Goal: Information Seeking & Learning: Learn about a topic

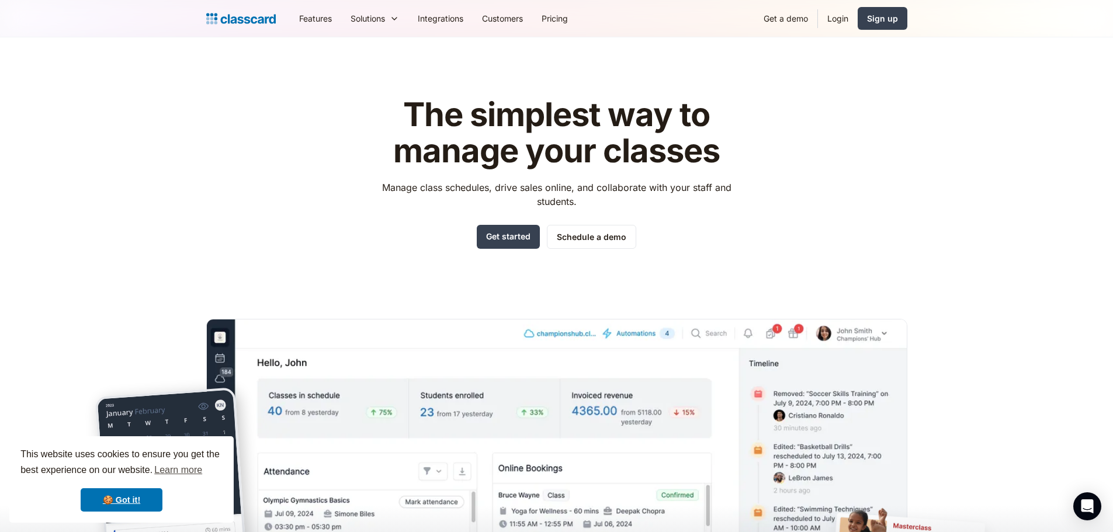
drag, startPoint x: 0, startPoint y: 0, endPoint x: 347, endPoint y: 234, distance: 418.8
click at [347, 234] on div "The simplest way to manage your classes Manage class schedules, drive sales onl…" at bounding box center [556, 353] width 701 height 550
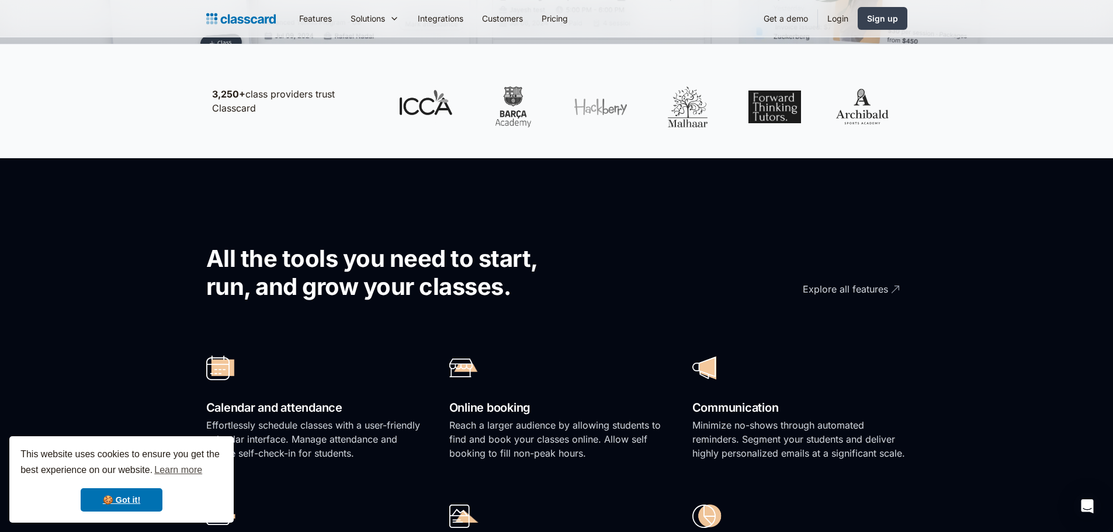
scroll to position [818, 0]
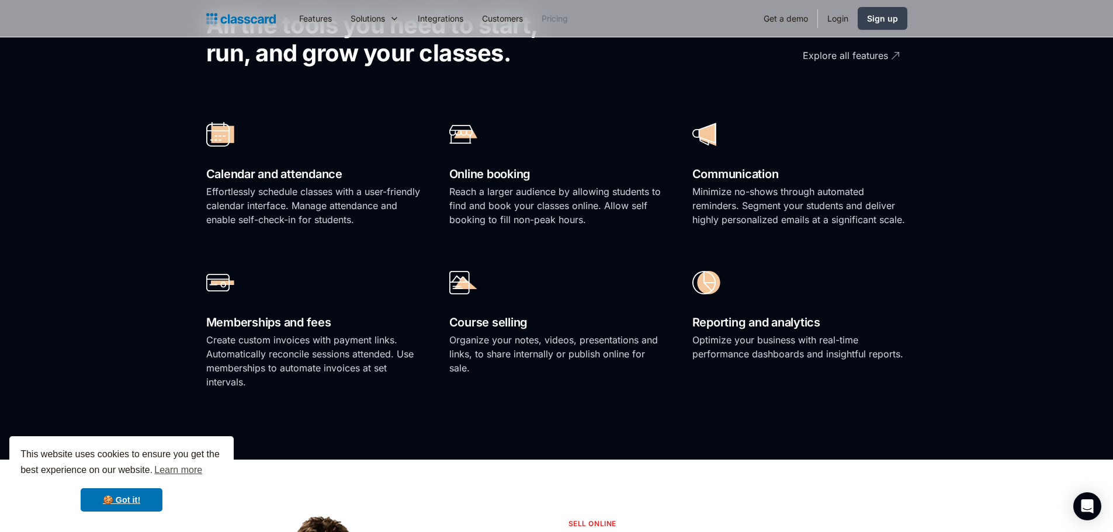
click at [559, 11] on link "Pricing" at bounding box center [554, 18] width 45 height 26
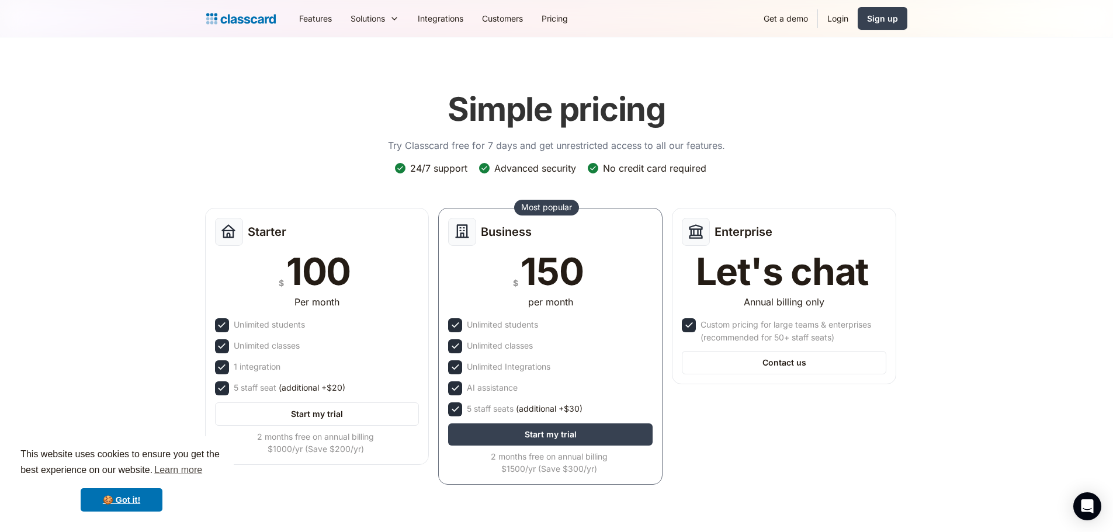
click at [288, 16] on div "Features Resources Blog The latest industry news, updates and info. Customer st…" at bounding box center [556, 18] width 701 height 26
click at [261, 23] on img "home" at bounding box center [241, 19] width 70 height 16
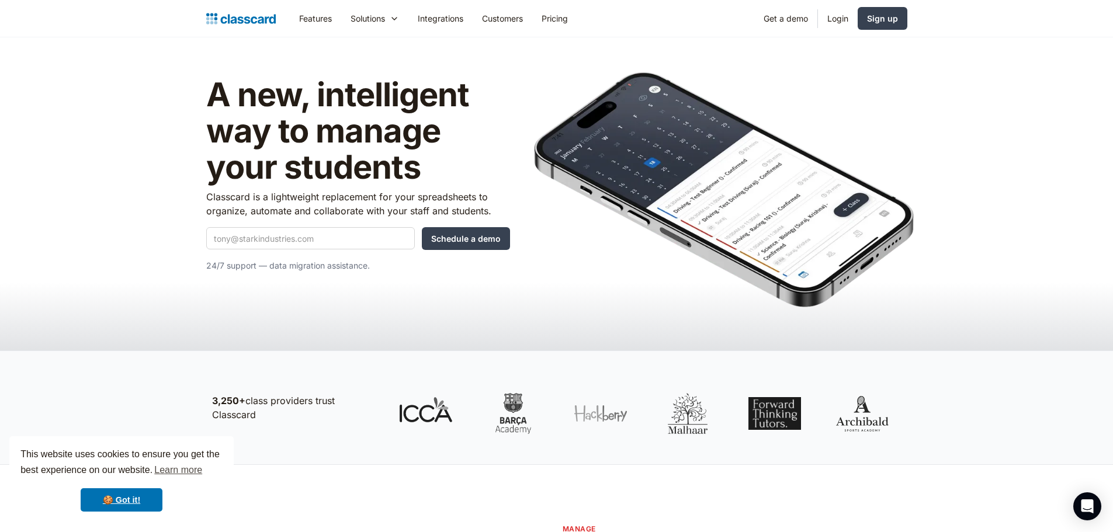
scroll to position [175, 0]
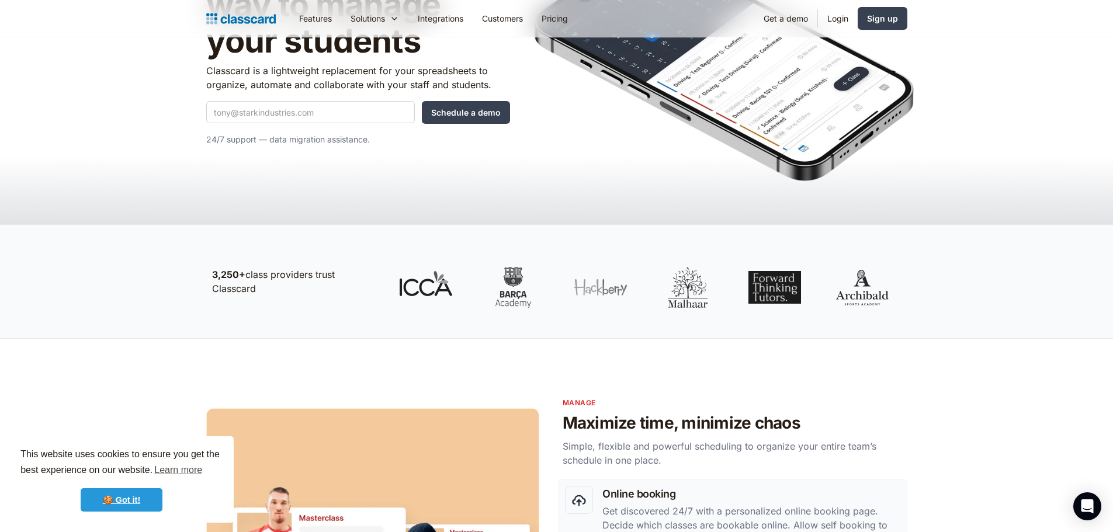
click at [130, 498] on link "🍪 Got it!" at bounding box center [122, 499] width 82 height 23
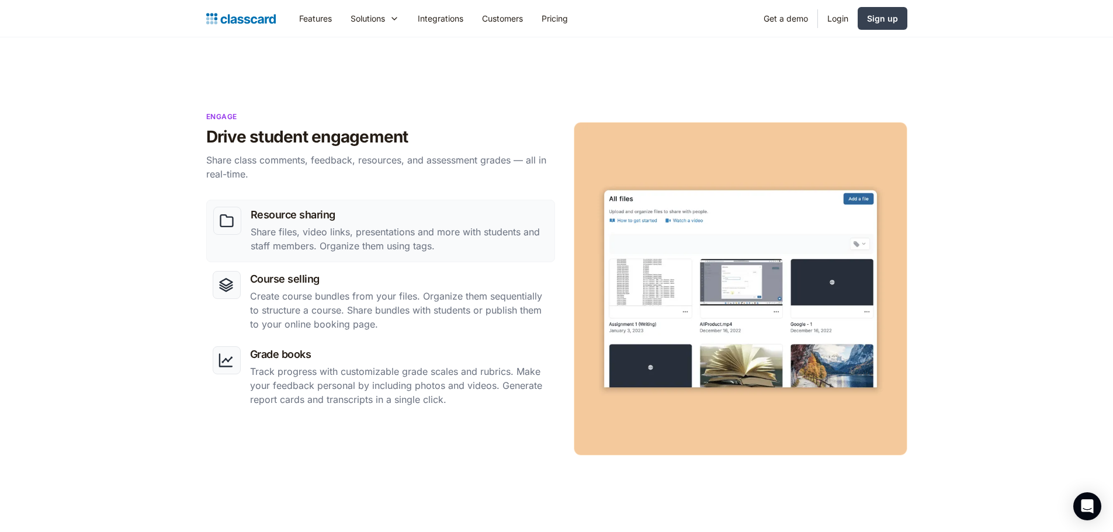
scroll to position [993, 0]
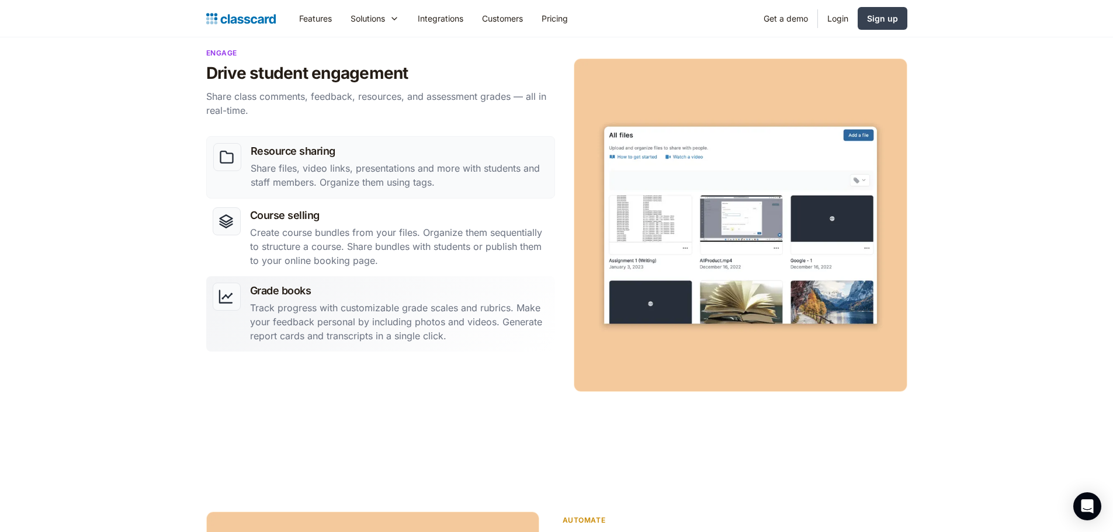
click at [354, 297] on h3 "Grade books" at bounding box center [399, 291] width 299 height 16
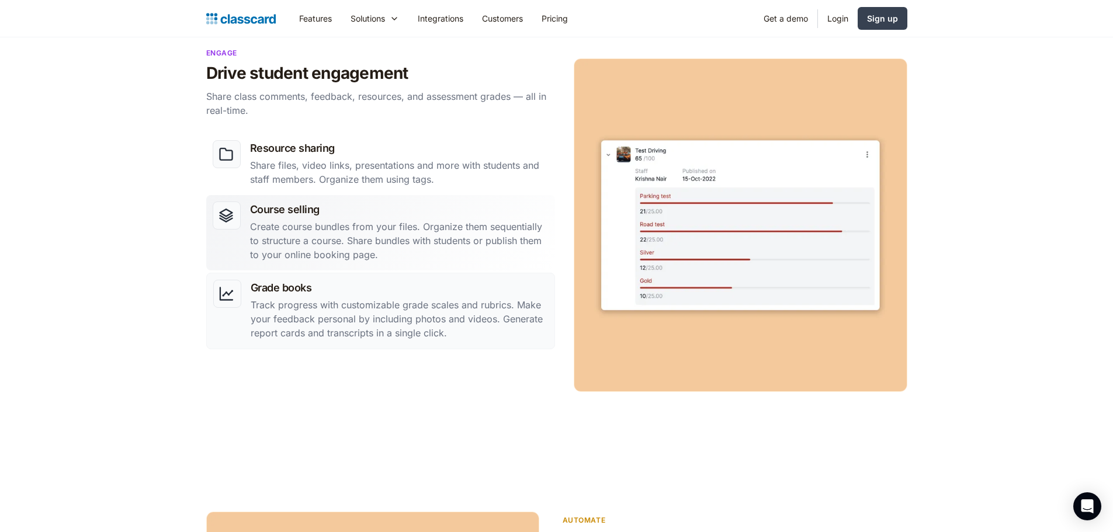
click at [375, 250] on p "Create course bundles from your files. Organize them sequentially to structure …" at bounding box center [399, 241] width 299 height 42
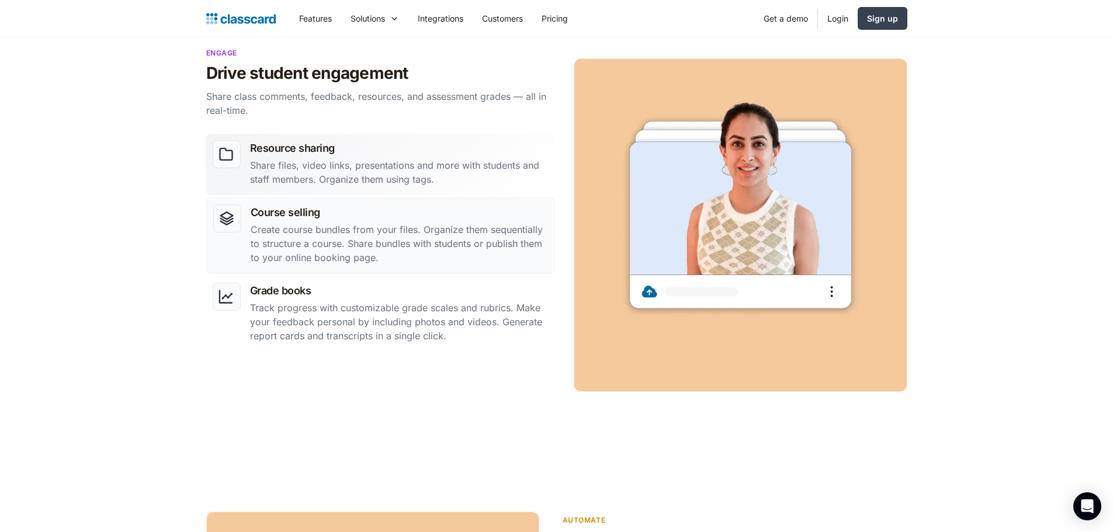
click at [378, 174] on p "Share files, video links, presentations and more with students and staff member…" at bounding box center [399, 172] width 299 height 28
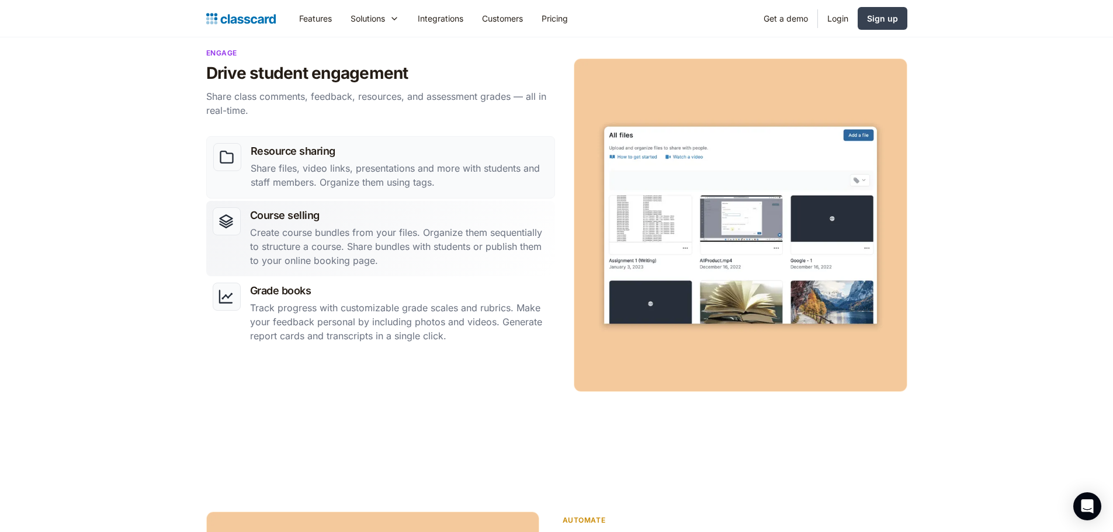
click at [408, 240] on p "Create course bundles from your files. Organize them sequentially to structure …" at bounding box center [399, 247] width 299 height 42
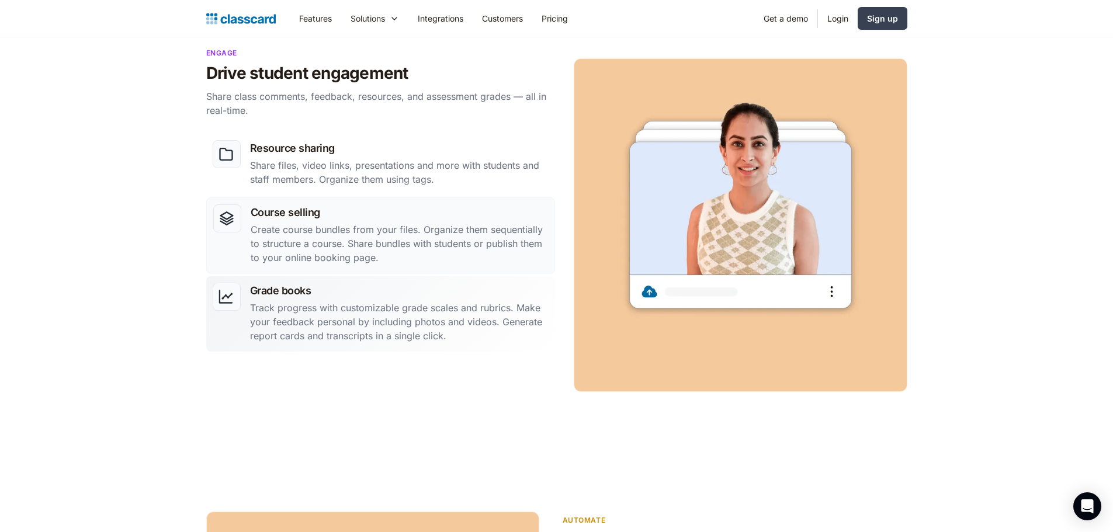
click at [410, 303] on p "Track progress with customizable grade scales and rubrics. Make your feedback p…" at bounding box center [399, 322] width 299 height 42
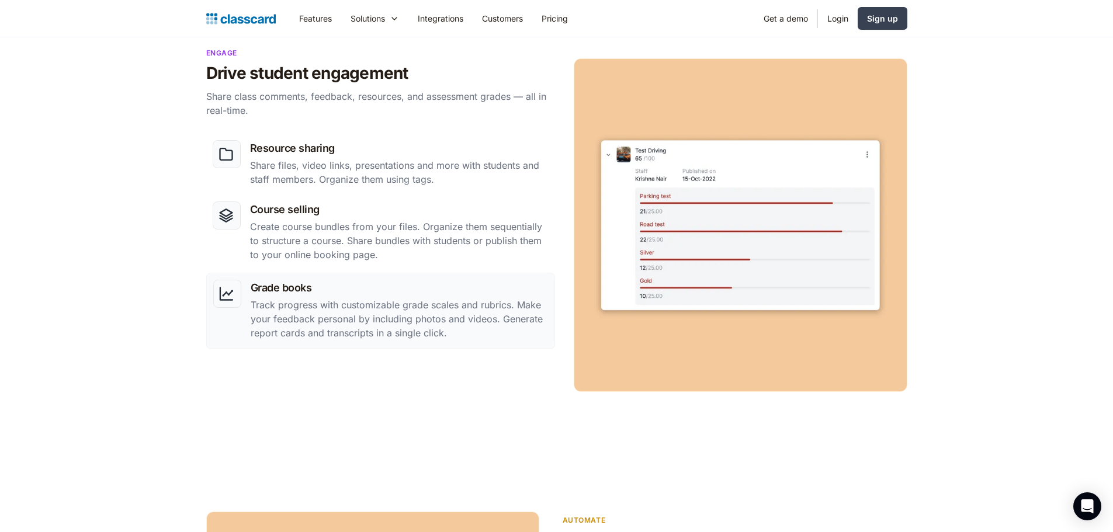
click at [325, 25] on link "Features" at bounding box center [315, 18] width 51 height 26
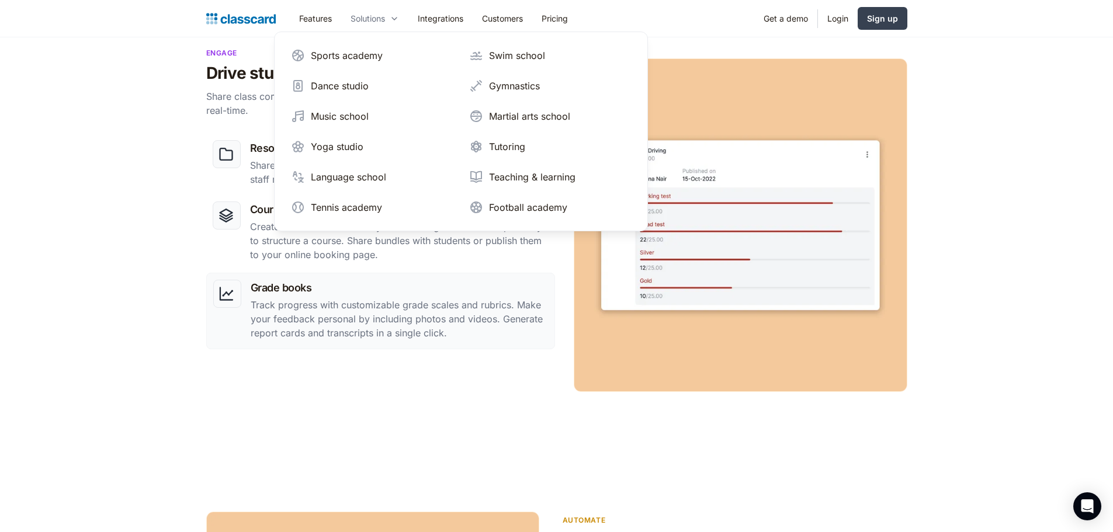
click at [377, 13] on div "Solutions" at bounding box center [368, 18] width 34 height 12
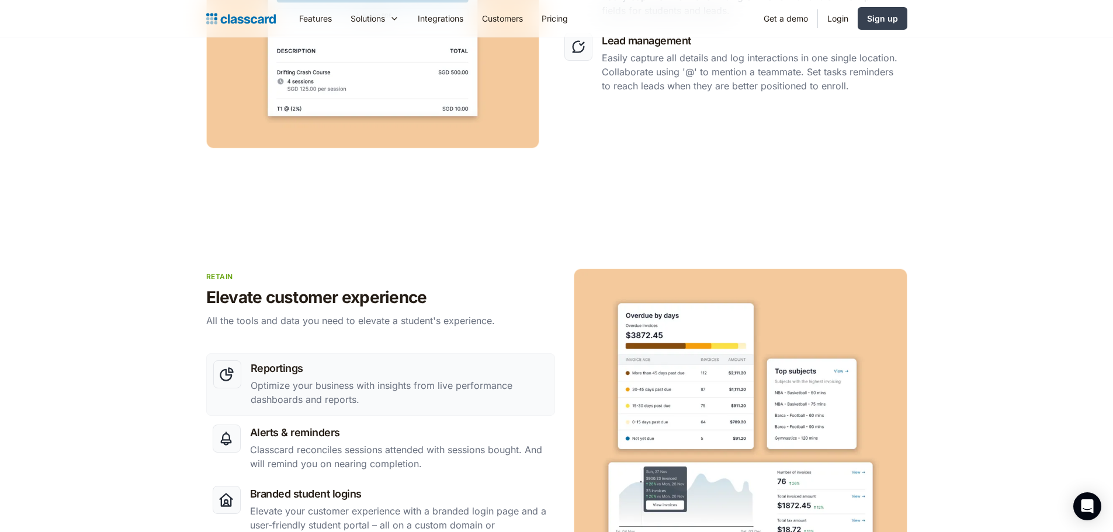
scroll to position [1870, 0]
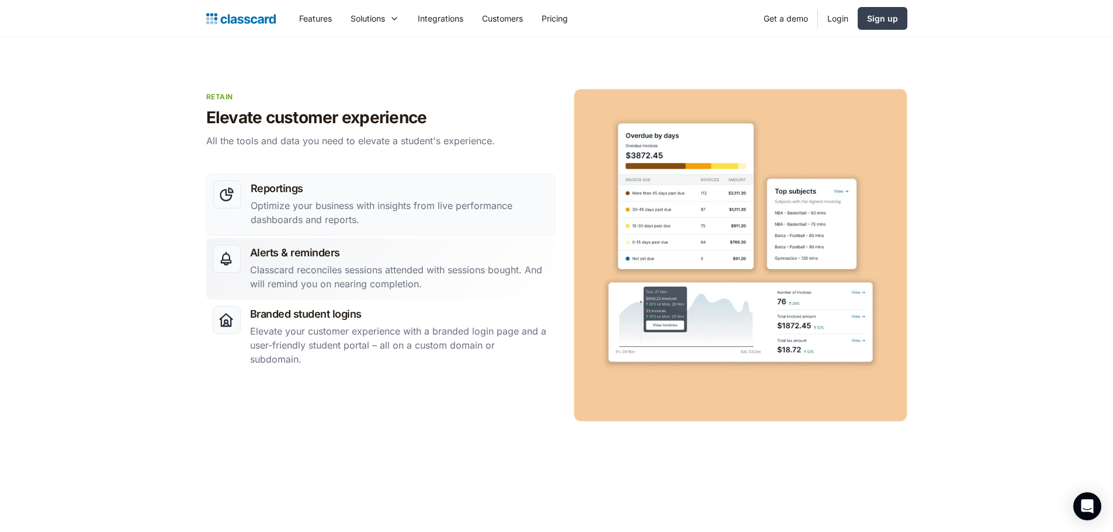
click at [441, 287] on p "Classcard reconciles sessions attended with sessions bought. And will remind yo…" at bounding box center [399, 277] width 299 height 28
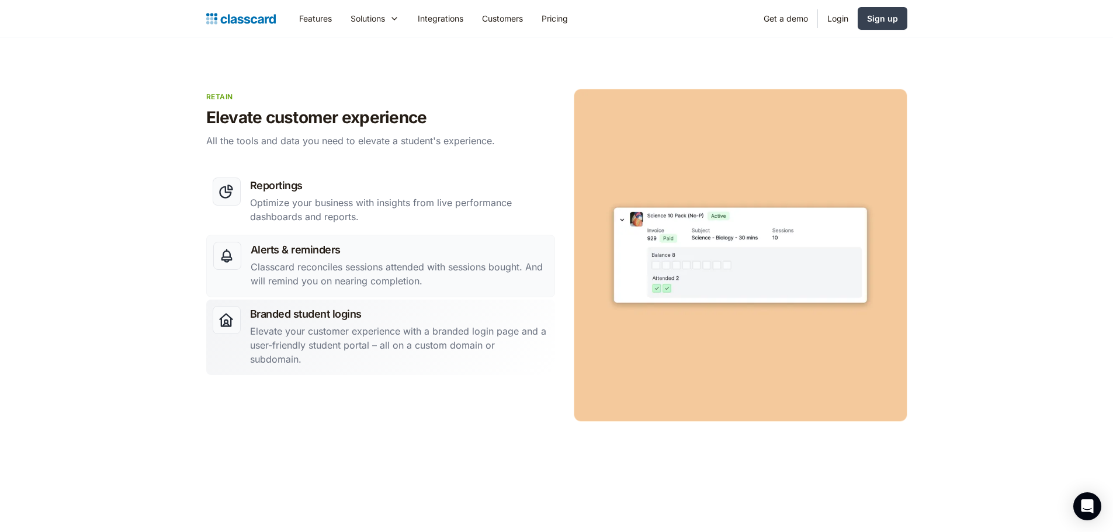
click at [430, 333] on p "Elevate your customer experience with a branded login page and a user-friendly …" at bounding box center [399, 345] width 299 height 42
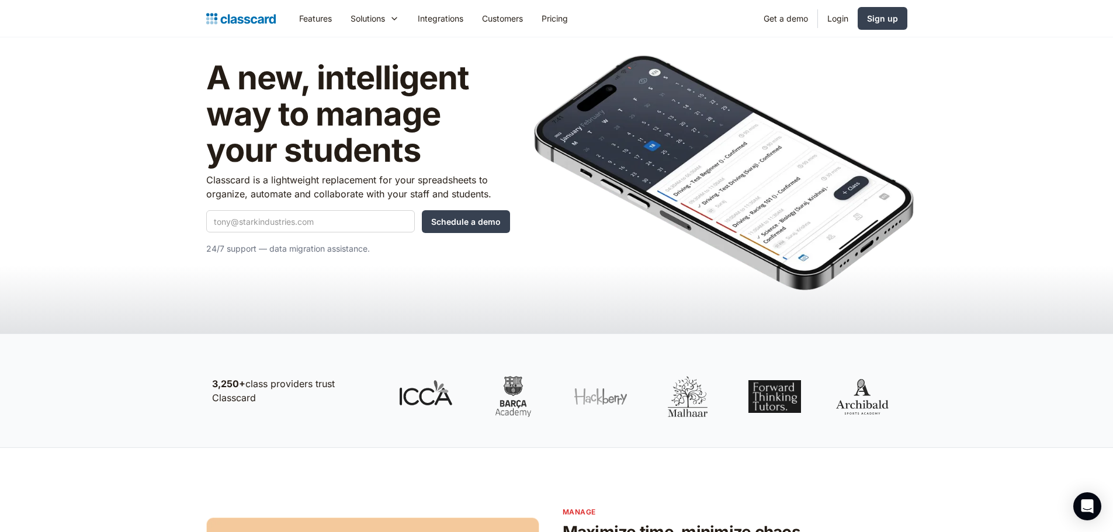
scroll to position [0, 0]
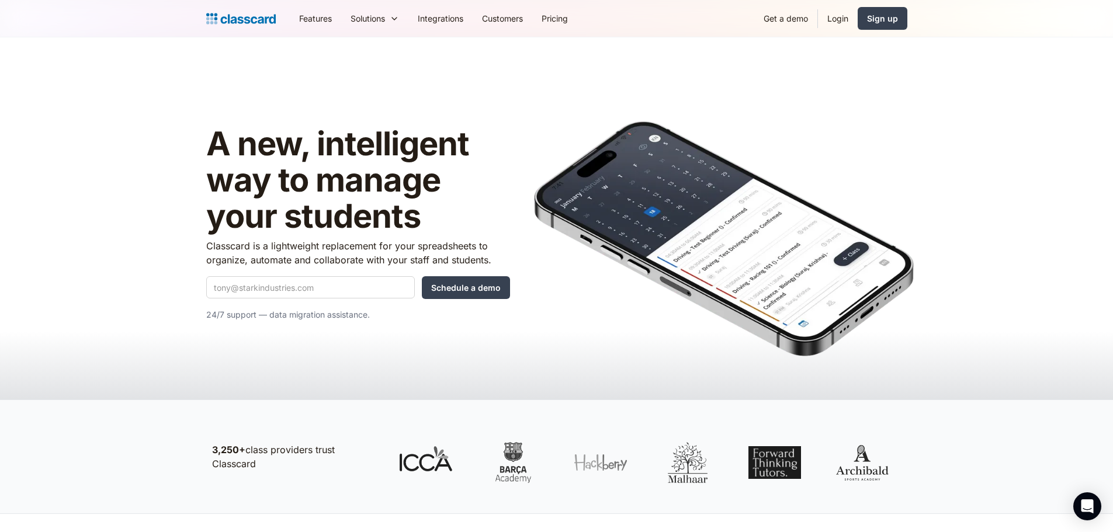
click at [246, 20] on img "home" at bounding box center [241, 19] width 70 height 16
